Goal: Find contact information: Find contact information

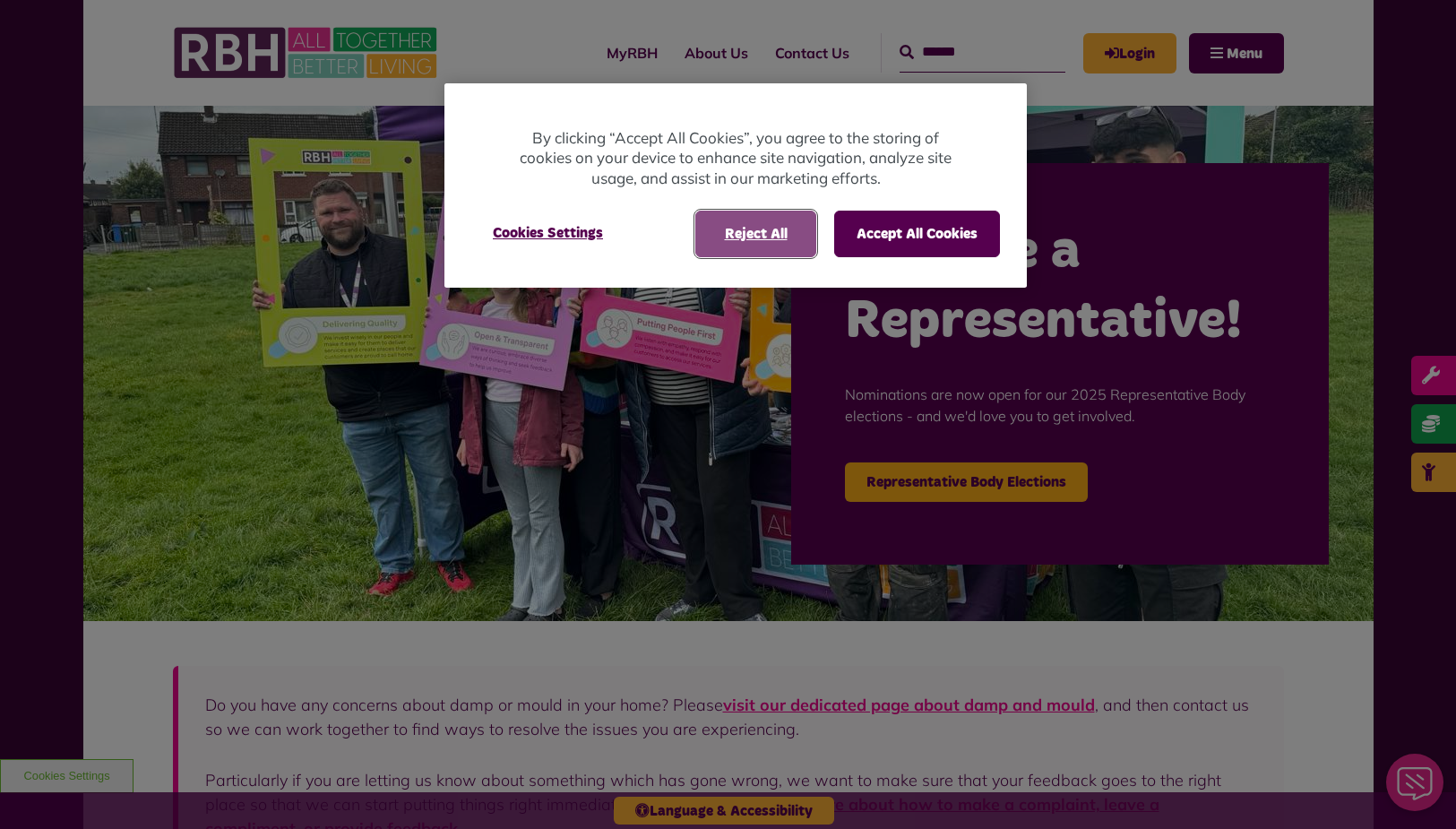
click at [754, 243] on button "Reject All" at bounding box center [756, 234] width 121 height 46
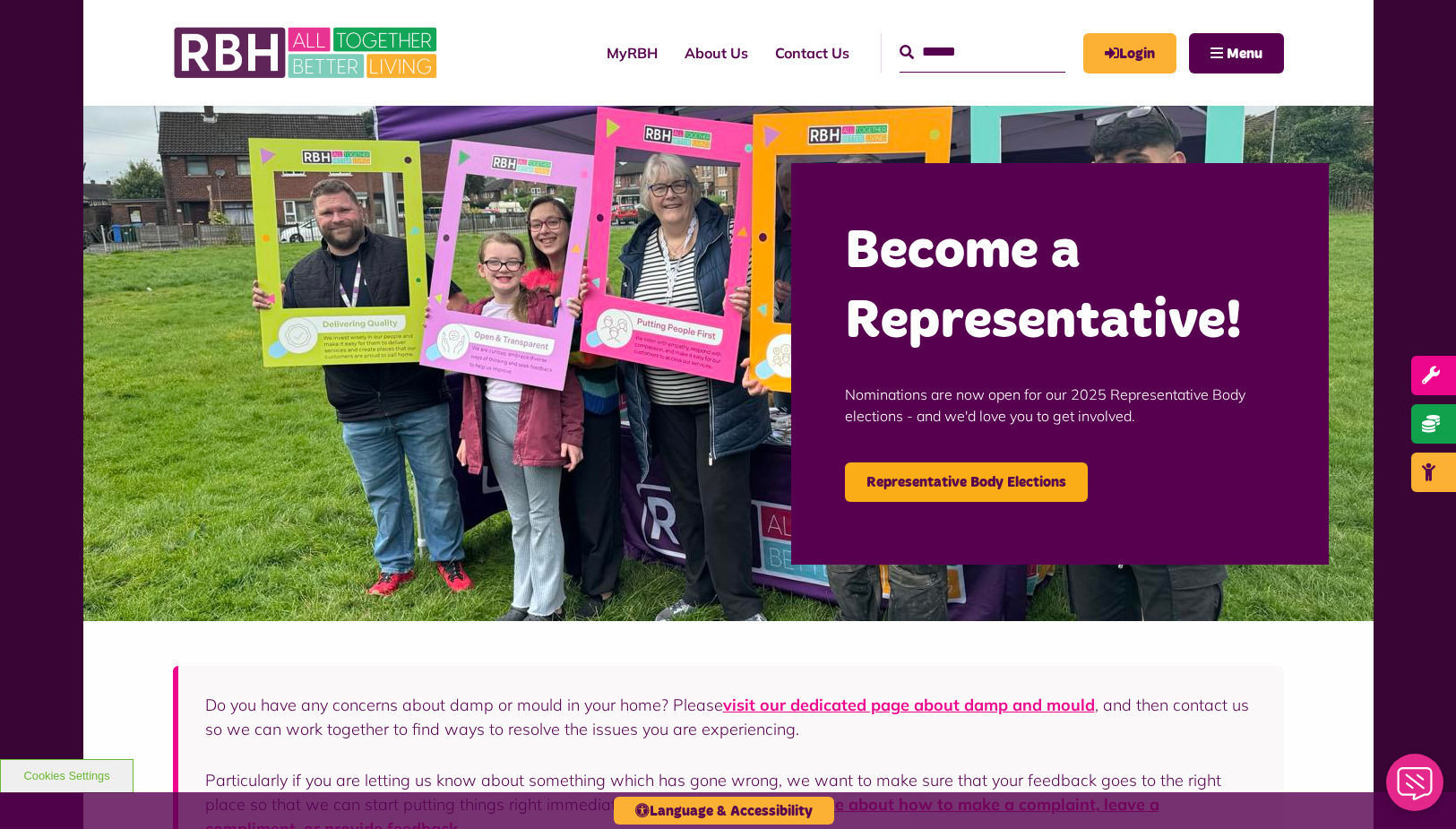
click at [1189, 228] on h2 "Become a Representative!" at bounding box center [1059, 286] width 430 height 140
click at [1159, 282] on h2 "Become a Representative!" at bounding box center [1059, 286] width 430 height 140
click at [816, 55] on link "Contact Us" at bounding box center [812, 53] width 101 height 48
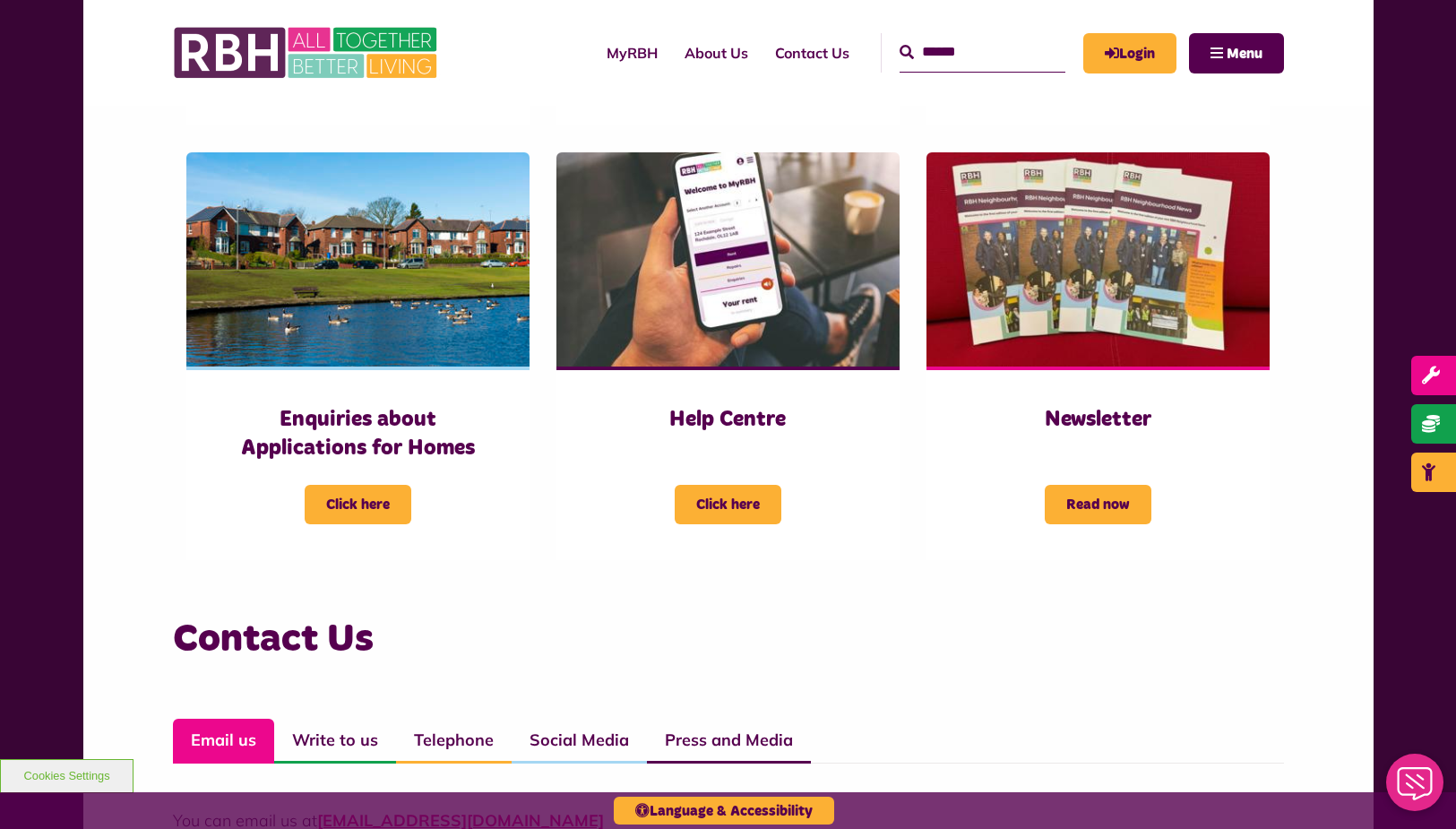
scroll to position [1164, 0]
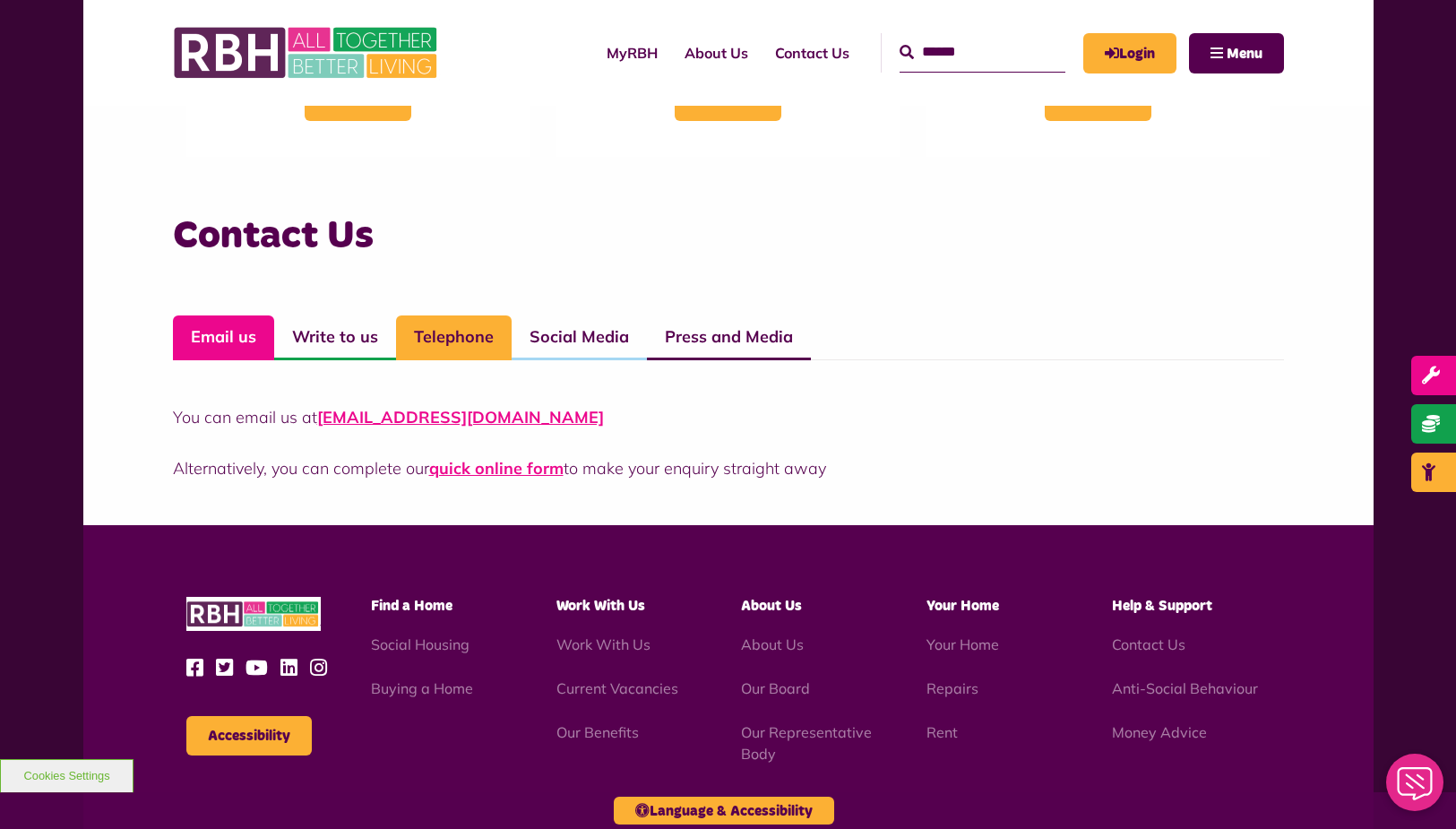
click at [459, 325] on link "Telephone" at bounding box center [454, 337] width 116 height 44
